Goal: Find specific page/section: Find specific page/section

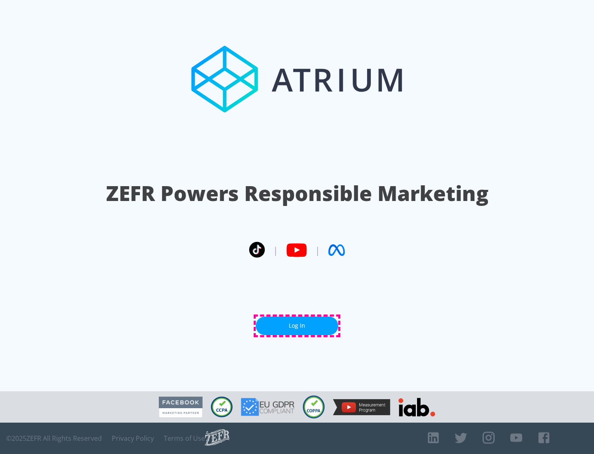
click at [297, 325] on link "Log In" at bounding box center [297, 325] width 83 height 19
